Goal: Transaction & Acquisition: Purchase product/service

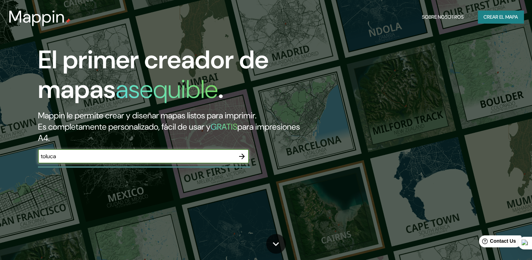
type input "toluca"
click at [241, 155] on icon "button" at bounding box center [242, 156] width 8 height 8
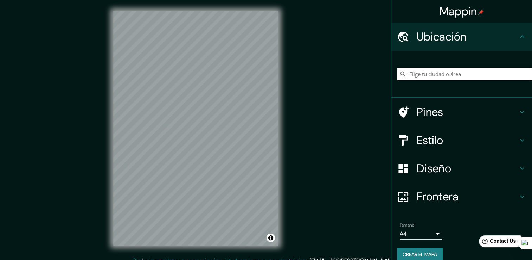
click at [424, 70] on input "Elige tu ciudad o área" at bounding box center [464, 74] width 135 height 13
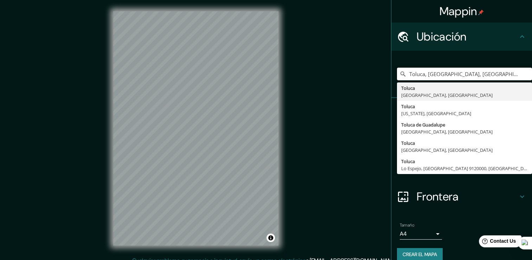
type input "Toluca, [GEOGRAPHIC_DATA], [GEOGRAPHIC_DATA]"
click at [363, 103] on div "Mappin Ubicación Toluca, [GEOGRAPHIC_DATA], [GEOGRAPHIC_DATA] [GEOGRAPHIC_DATA]…" at bounding box center [266, 133] width 532 height 267
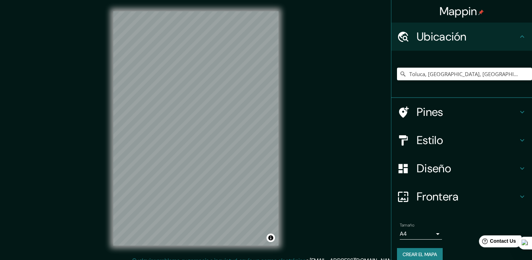
click at [425, 141] on h4 "Estilo" at bounding box center [467, 140] width 101 height 14
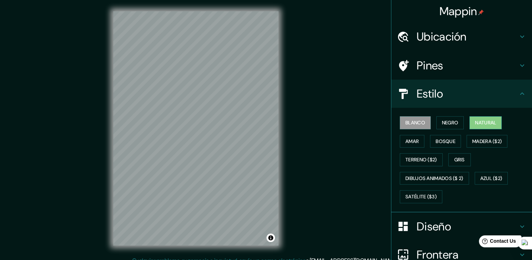
click at [483, 122] on font "Natural" at bounding box center [485, 122] width 21 height 9
click at [212, 136] on div at bounding box center [211, 135] width 6 height 6
click at [205, 133] on div at bounding box center [204, 132] width 6 height 6
click at [211, 98] on div at bounding box center [210, 98] width 6 height 6
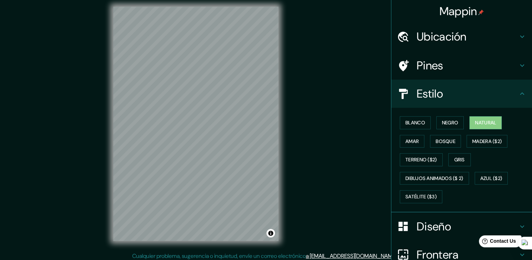
scroll to position [8, 0]
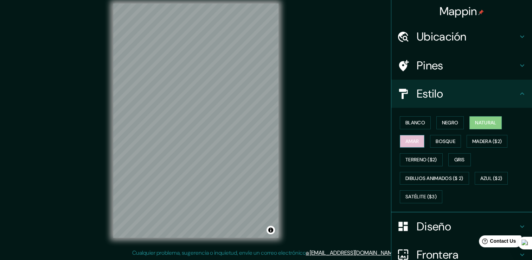
click at [406, 141] on font "Amar" at bounding box center [412, 141] width 13 height 9
click at [451, 141] on font "Bosque" at bounding box center [446, 141] width 20 height 9
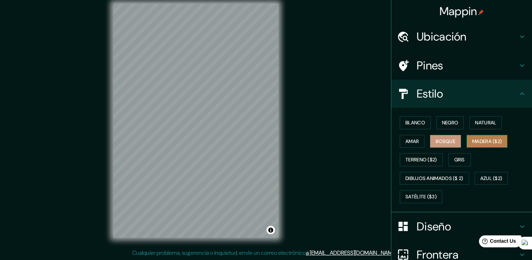
click at [490, 142] on font "Madera ($2)" at bounding box center [487, 141] width 30 height 9
click at [463, 160] on button "Gris" at bounding box center [460, 159] width 23 height 13
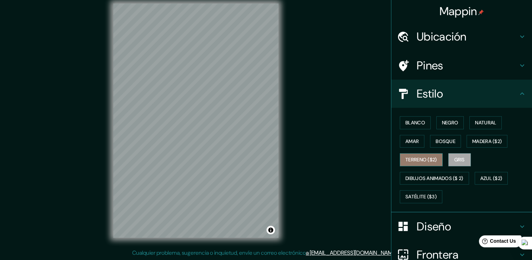
click at [428, 159] on font "Terreno ($2)" at bounding box center [422, 159] width 32 height 9
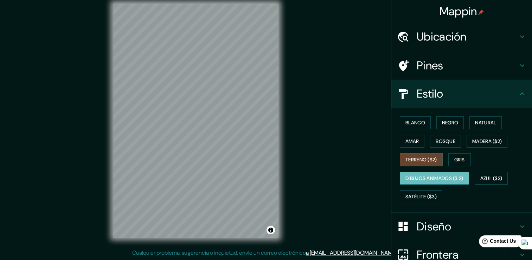
click at [432, 179] on font "Dibujos animados ($ 2)" at bounding box center [435, 178] width 58 height 9
click at [491, 178] on font "Azul ($2)" at bounding box center [492, 178] width 22 height 9
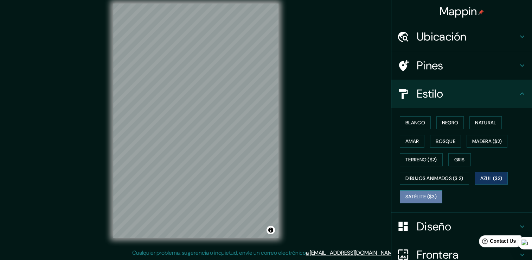
click at [418, 192] on font "Satélite ($3)" at bounding box center [421, 196] width 31 height 9
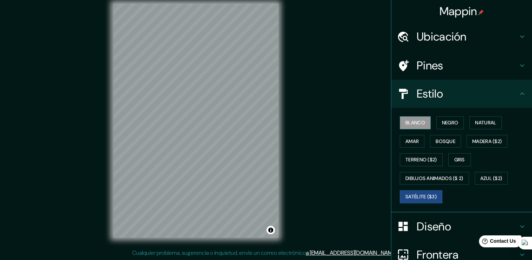
click at [418, 121] on font "Blanco" at bounding box center [416, 122] width 20 height 9
click at [486, 123] on font "Natural" at bounding box center [485, 122] width 21 height 9
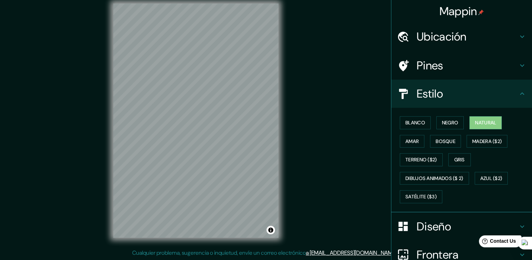
scroll to position [0, 0]
